Goal: Task Accomplishment & Management: Complete application form

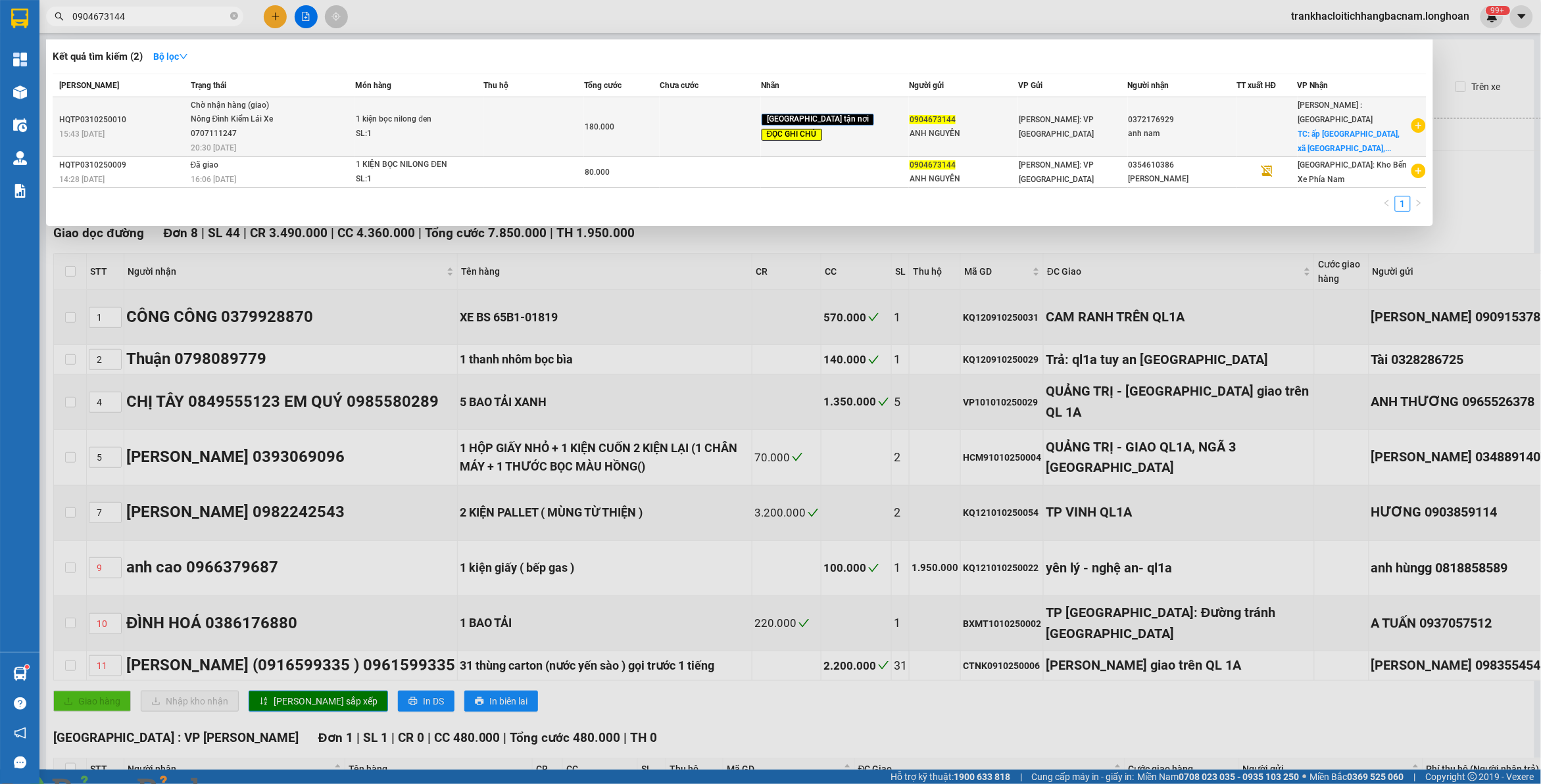
type input "0904673144"
click at [298, 134] on span "Chờ nhận hàng (giao) Nông Đình Kiểm Lái Xe 0707111247 20:30 [DATE]" at bounding box center [273, 126] width 164 height 55
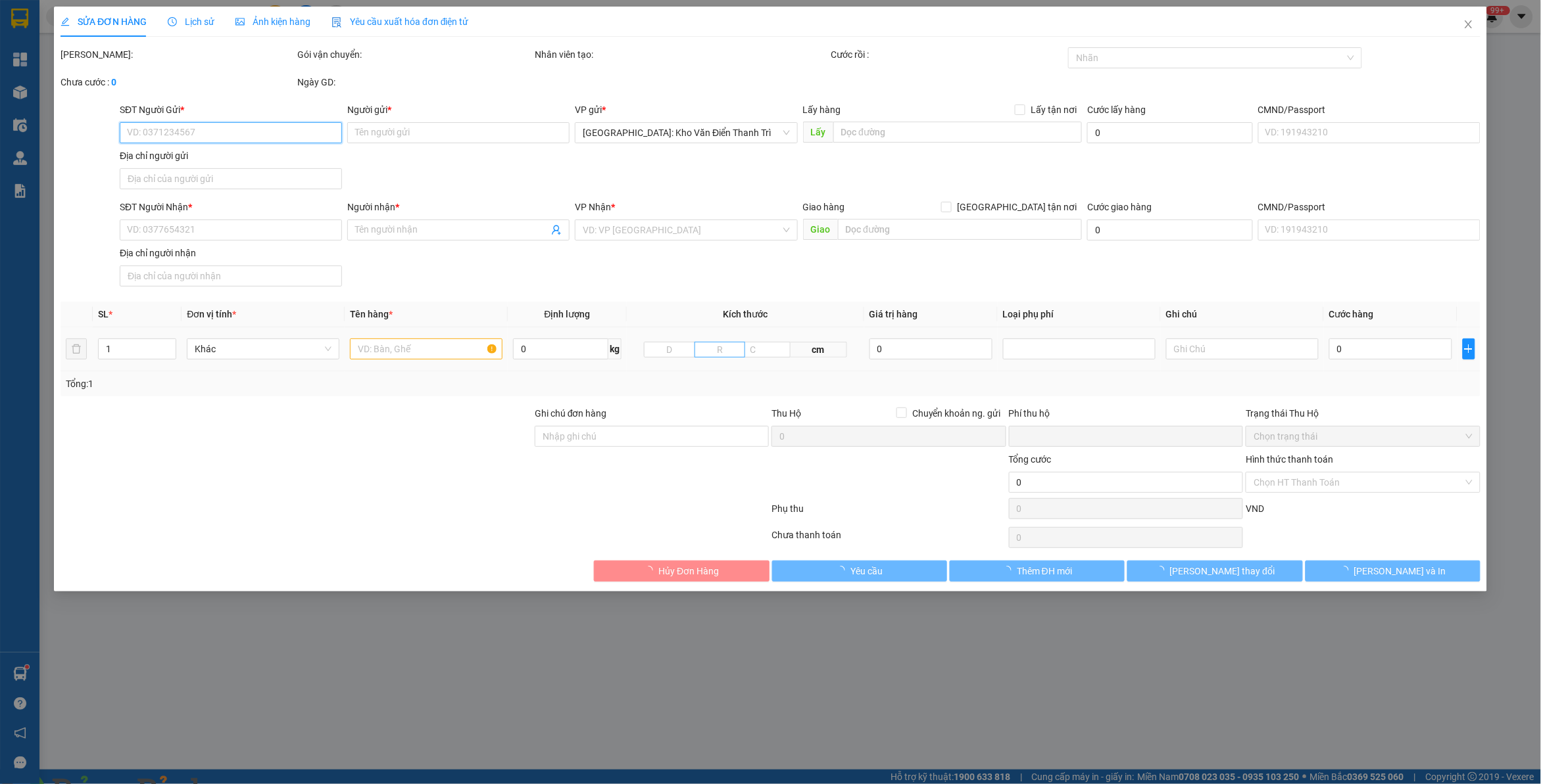
type input "0904673144"
type input "ANH NGUYÊN"
type input "0372176929"
type input "anh nam"
checkbox input "true"
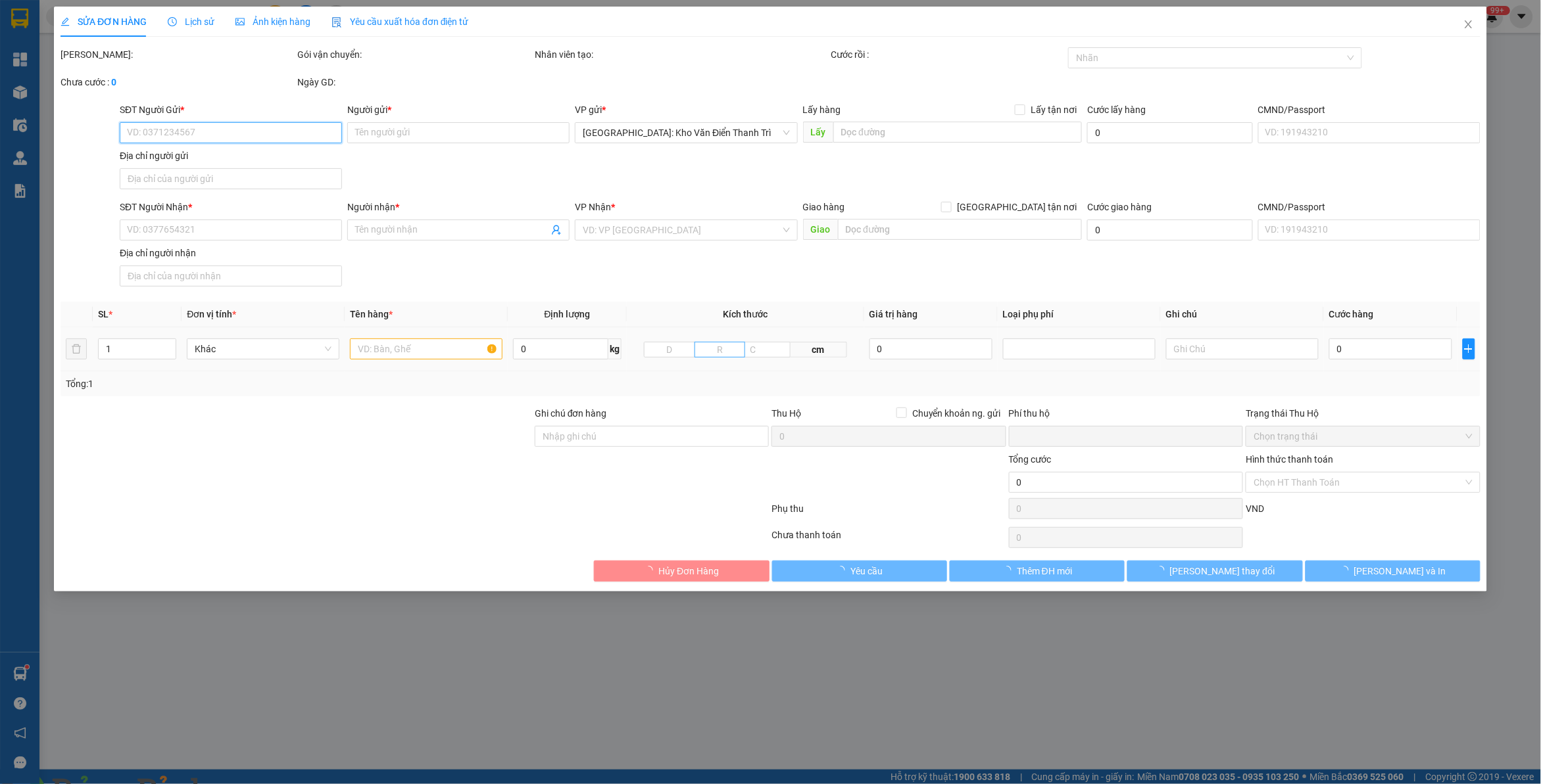
type input "ấp [GEOGRAPHIC_DATA], xã [GEOGRAPHIC_DATA], huyện [GEOGRAPHIC_DATA], [GEOGRAPHI…"
type input "hàng lạc [GEOGRAPHIC_DATA], về sg con xe 94- 10/10, về đến a giao luôn nhé"
type input "0"
type input "180.000"
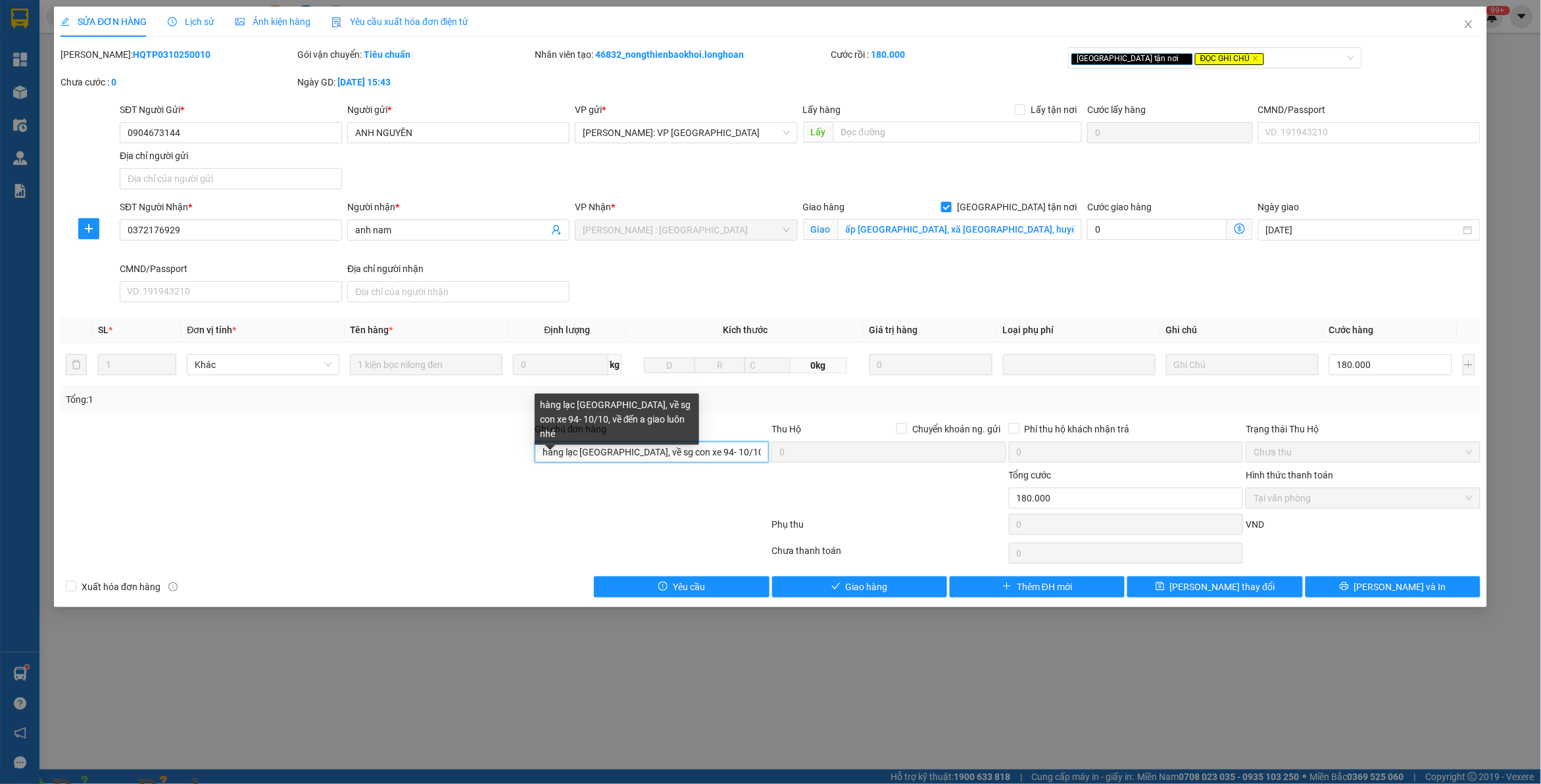
click at [603, 458] on input "hàng lạc [GEOGRAPHIC_DATA], về sg con xe 94- 10/10, về đến a giao luôn nhé" at bounding box center [652, 452] width 234 height 21
click at [184, 22] on span "Lịch sử" at bounding box center [191, 22] width 47 height 11
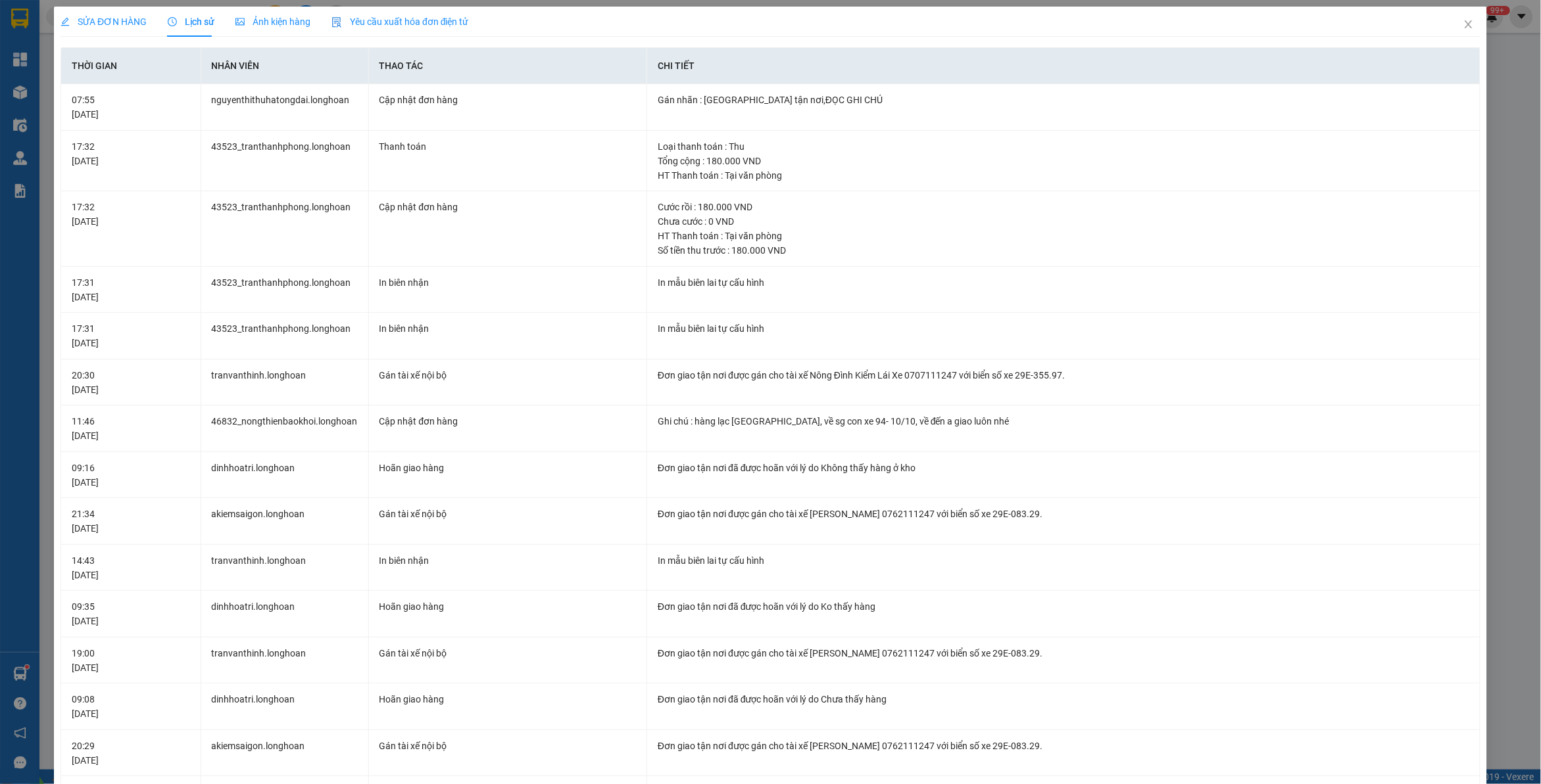
click at [242, 784] on img at bounding box center [238, 791] width 7 height 7
click at [1463, 24] on icon "close" at bounding box center [1468, 24] width 11 height 11
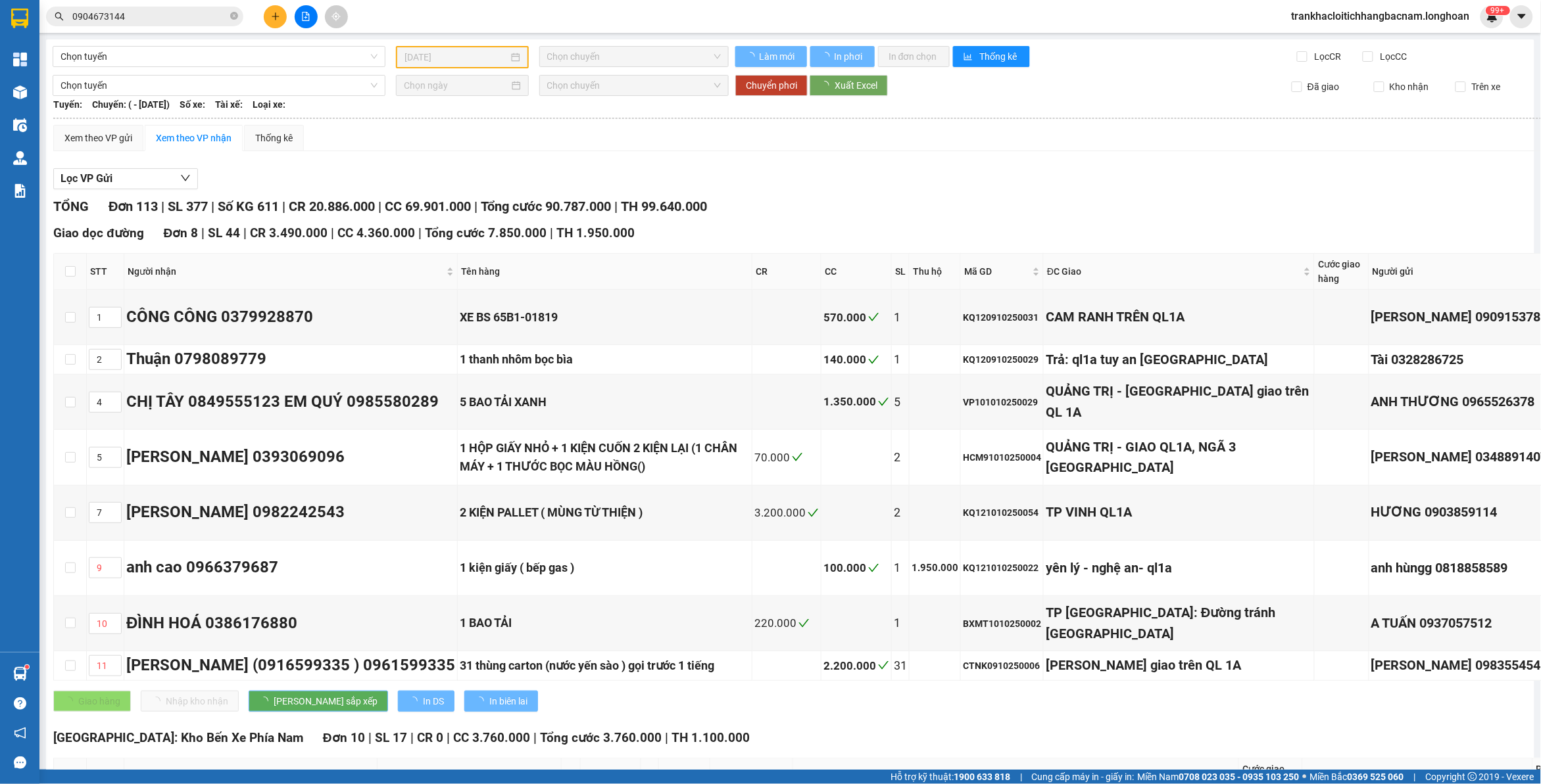
click at [126, 17] on input "0904673144" at bounding box center [150, 16] width 155 height 14
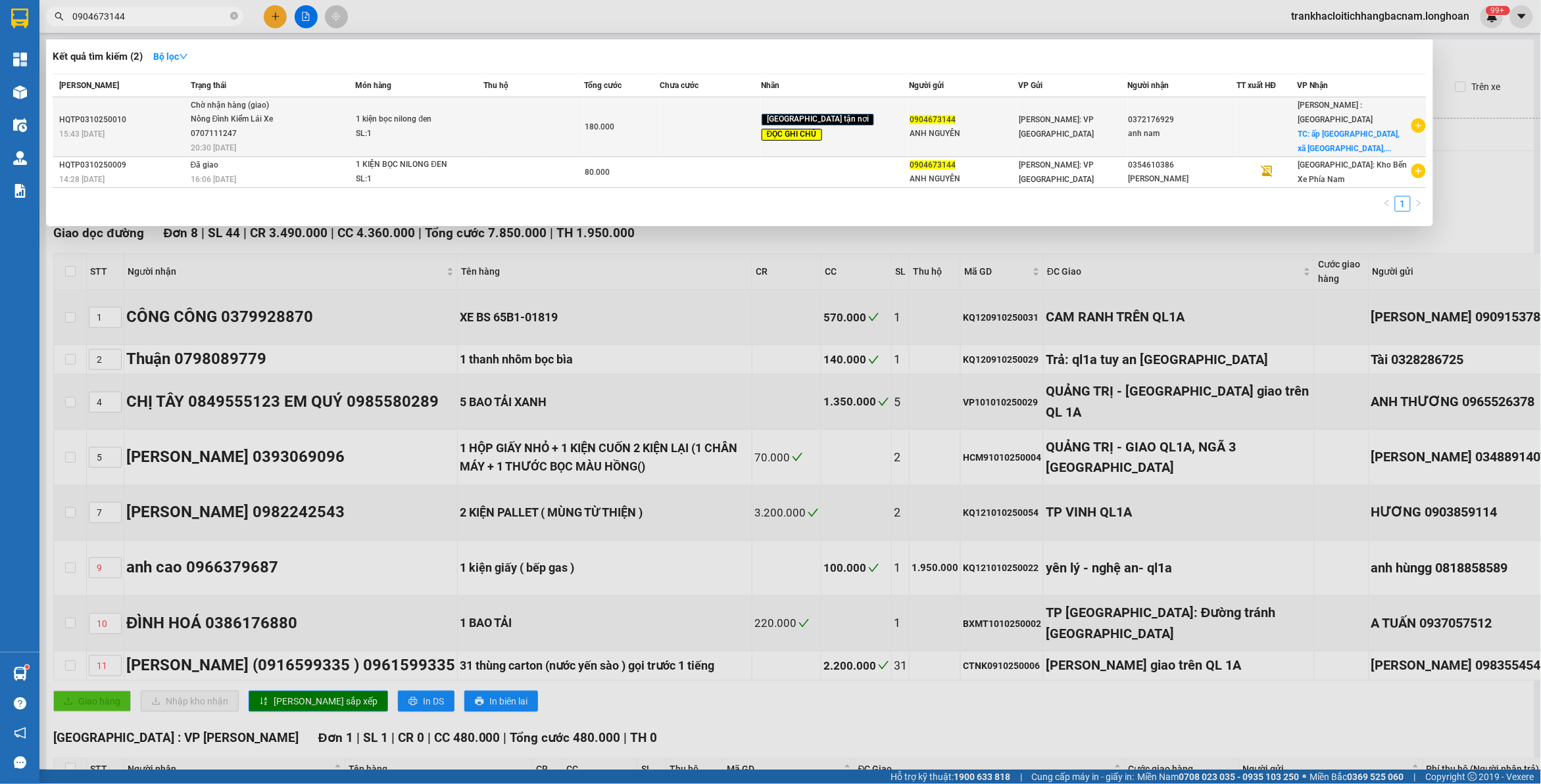
click at [355, 130] on span "Chờ nhận hàng (giao) Nông Đình Kiểm Lái Xe 0707111247 20:30 [DATE]" at bounding box center [273, 126] width 164 height 55
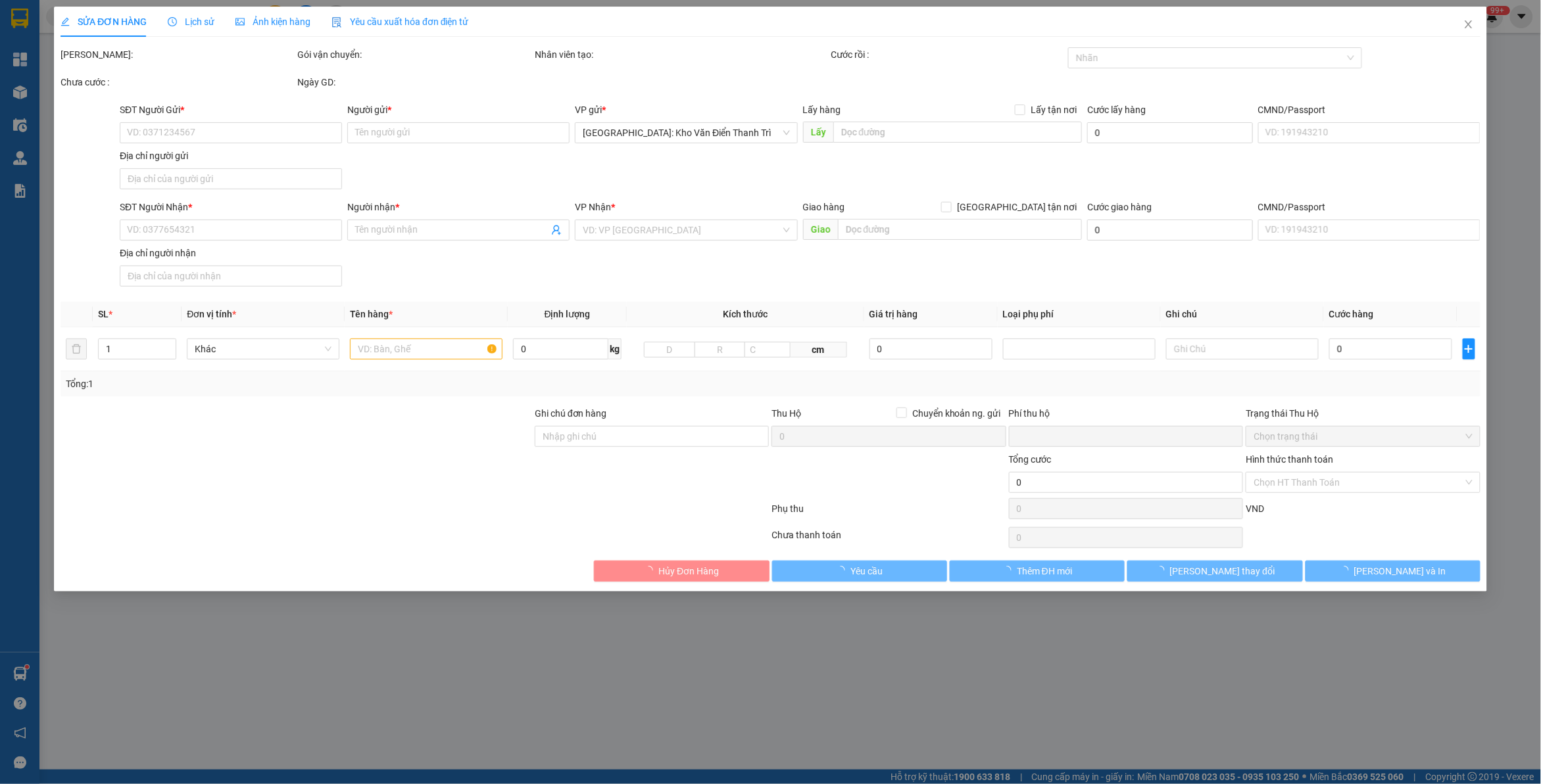
type input "0904673144"
type input "ANH NGUYÊN"
type input "0372176929"
type input "anh nam"
checkbox input "true"
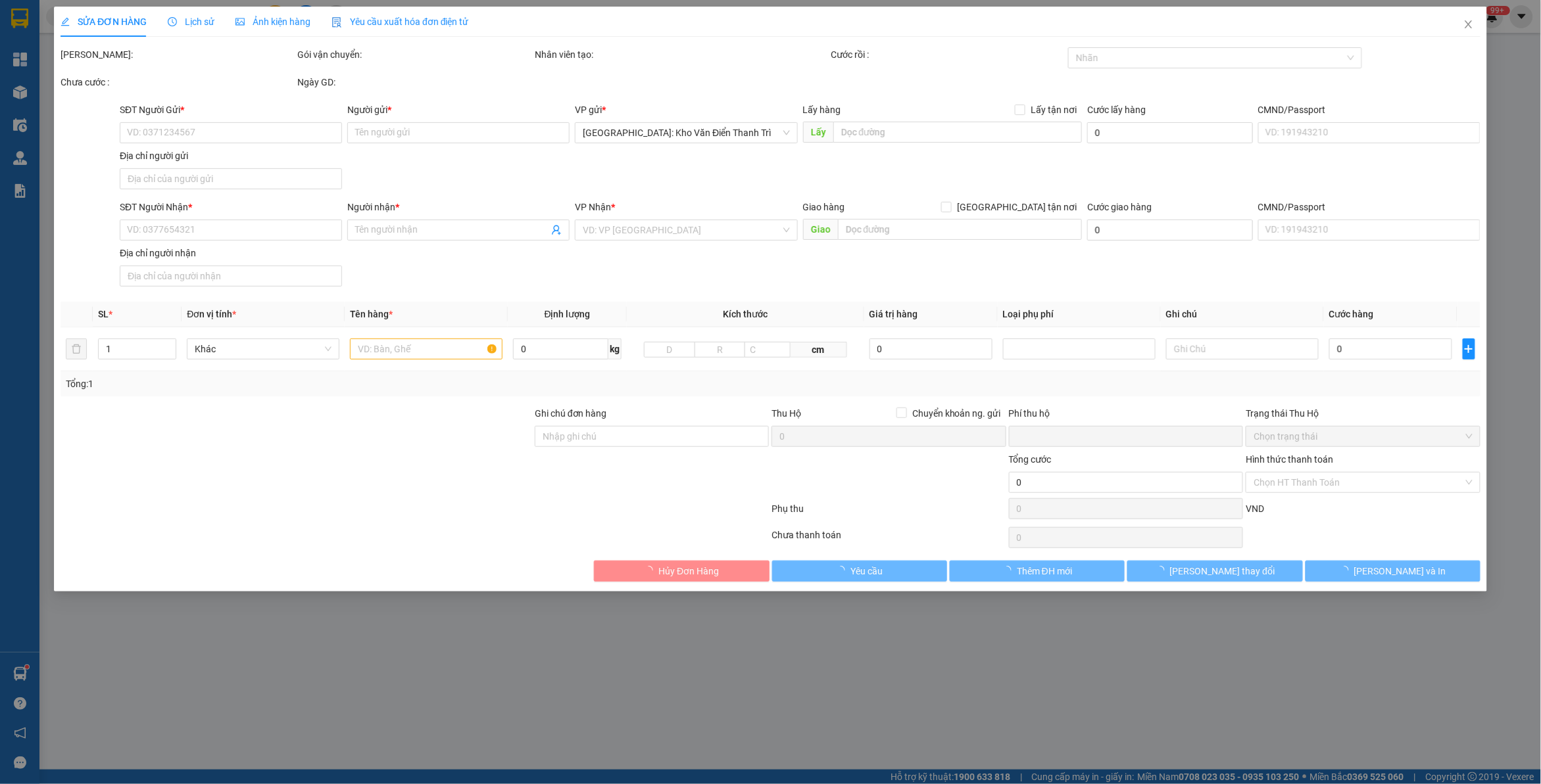
type input "ấp [GEOGRAPHIC_DATA], xã [GEOGRAPHIC_DATA], huyện [GEOGRAPHIC_DATA], [GEOGRAPHI…"
type input "hàng lạc [GEOGRAPHIC_DATA], về sg con xe 94- 10/10, về đến a giao luôn nhé"
type input "0"
type input "180.000"
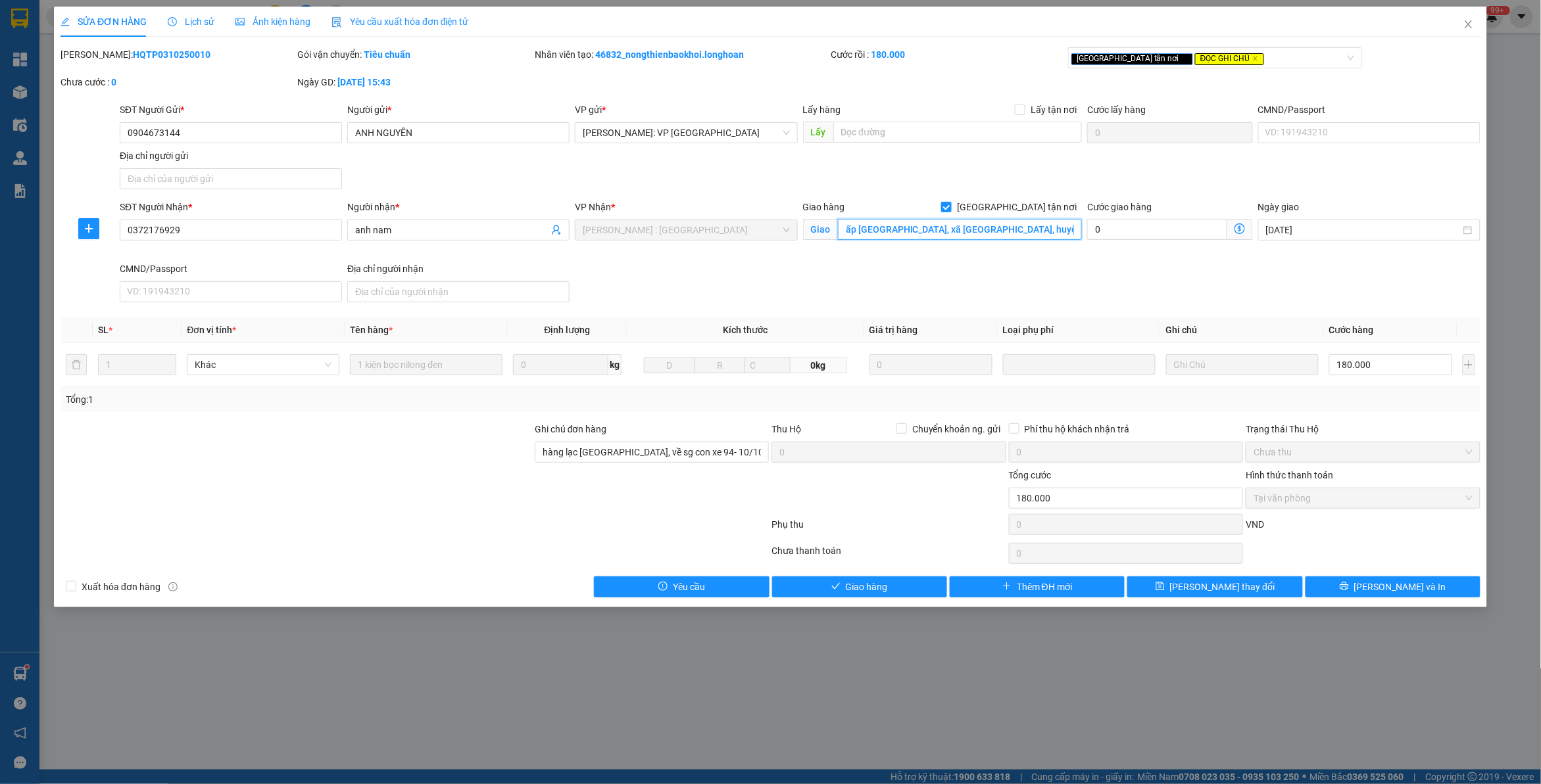
click at [979, 230] on input "ấp [GEOGRAPHIC_DATA], xã [GEOGRAPHIC_DATA], huyện [GEOGRAPHIC_DATA], [GEOGRAPHI…" at bounding box center [959, 229] width 244 height 21
click at [961, 226] on input "ấp [GEOGRAPHIC_DATA], xã [GEOGRAPHIC_DATA], huyện [GEOGRAPHIC_DATA], [GEOGRAPHI…" at bounding box center [959, 229] width 244 height 21
